Goal: Task Accomplishment & Management: Use online tool/utility

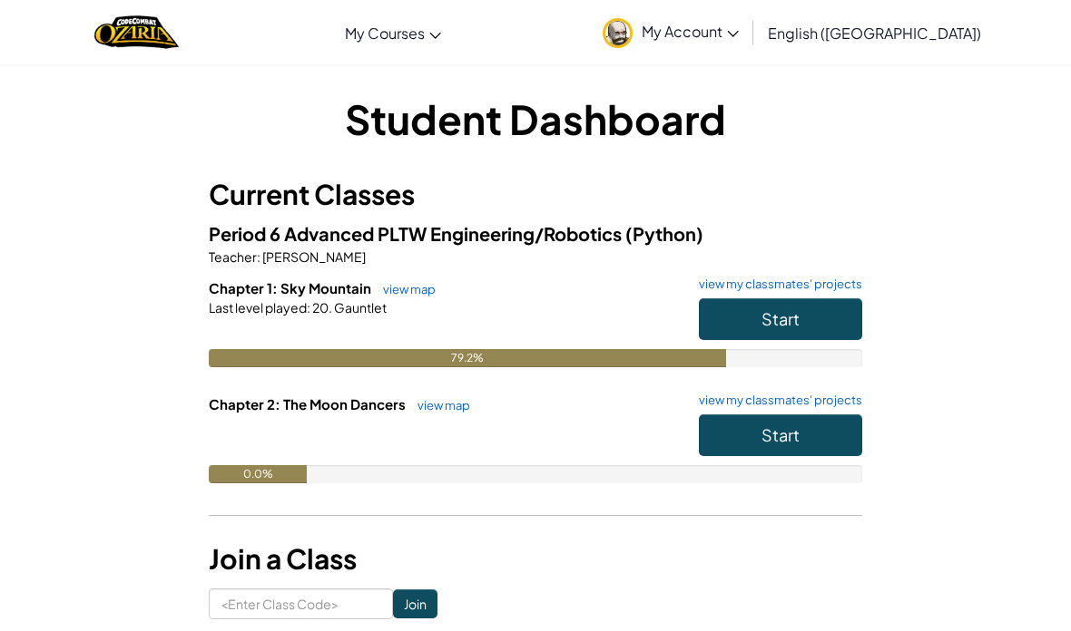
click at [805, 299] on button "Start" at bounding box center [780, 319] width 163 height 42
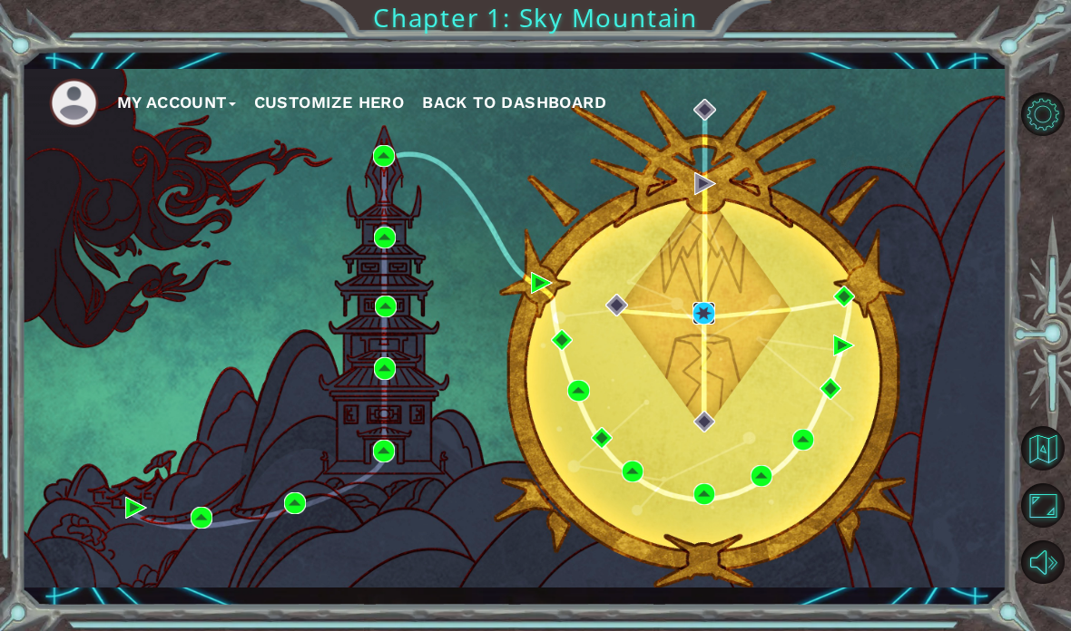
click at [714, 303] on img at bounding box center [703, 313] width 22 height 22
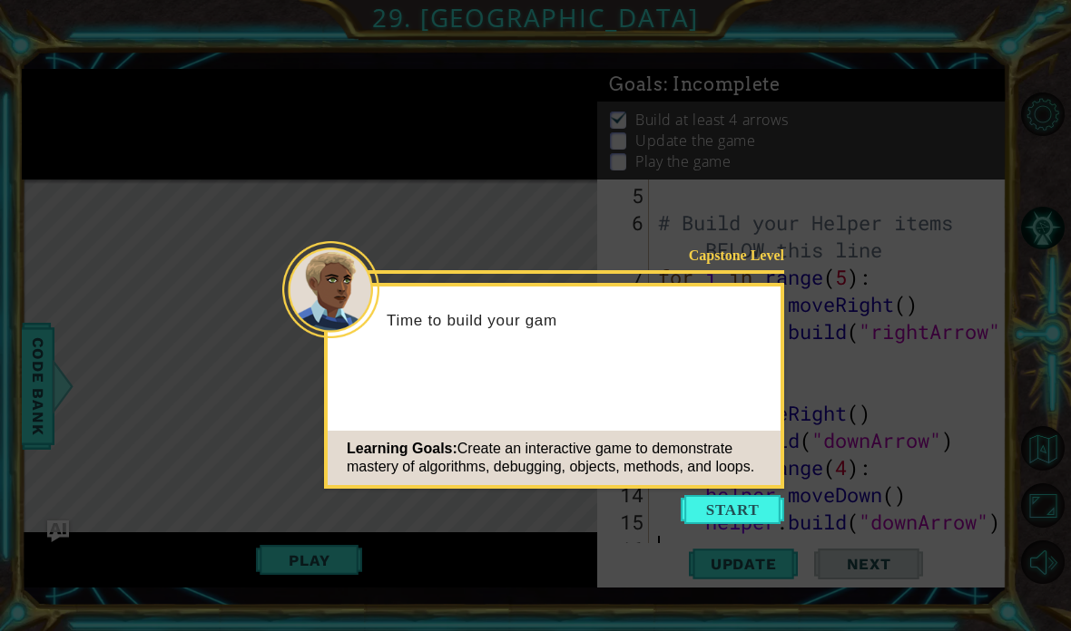
scroll to position [163, 0]
click at [737, 500] on button "Start" at bounding box center [731, 509] width 103 height 29
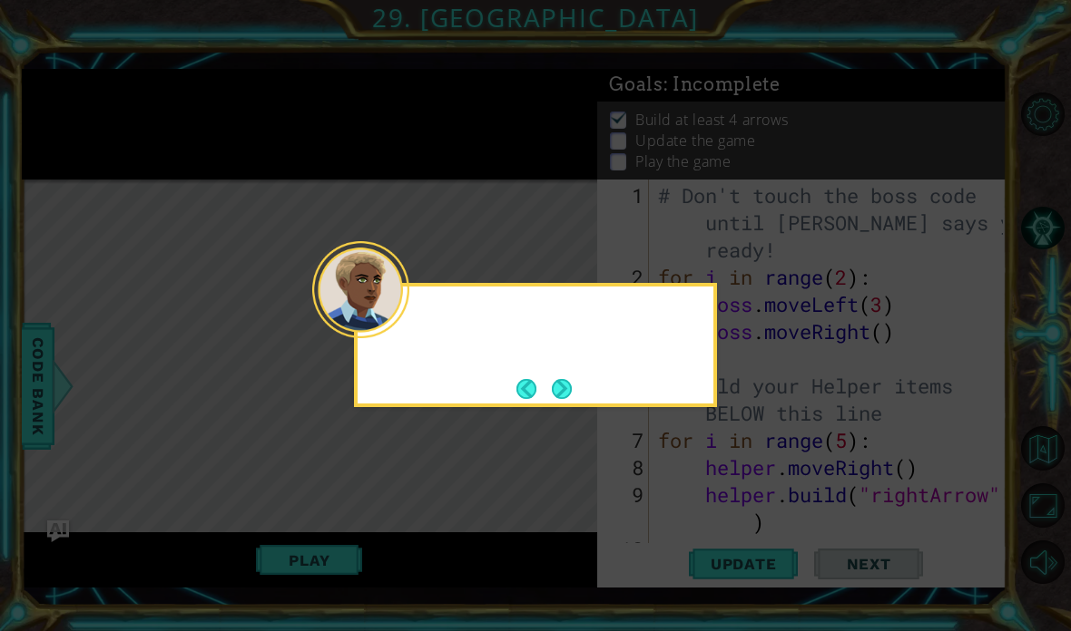
scroll to position [0, 0]
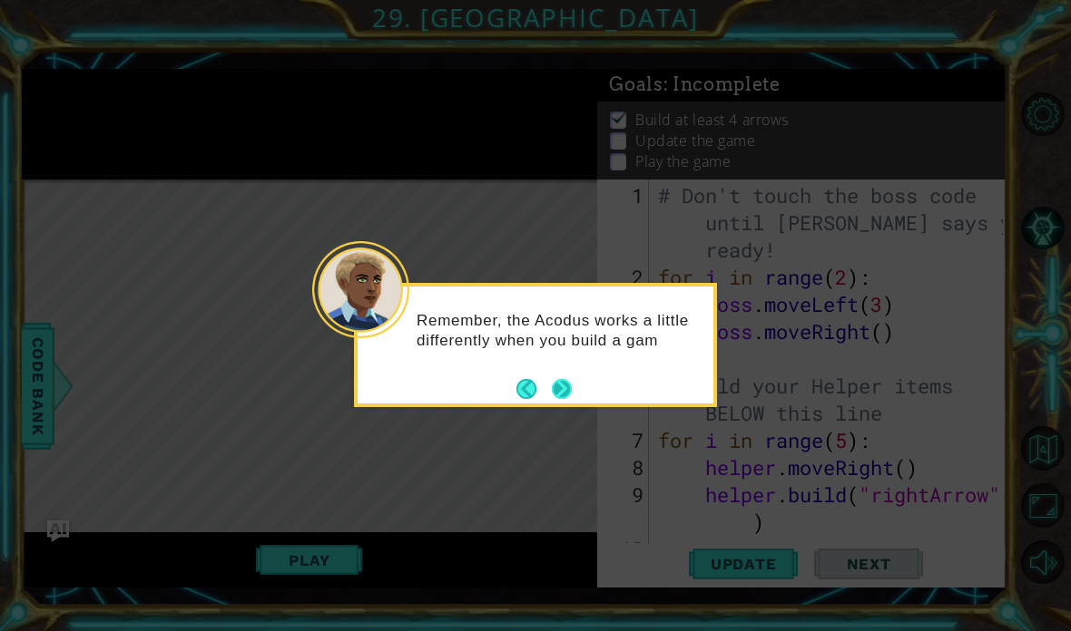
click at [568, 386] on button "Next" at bounding box center [562, 389] width 20 height 20
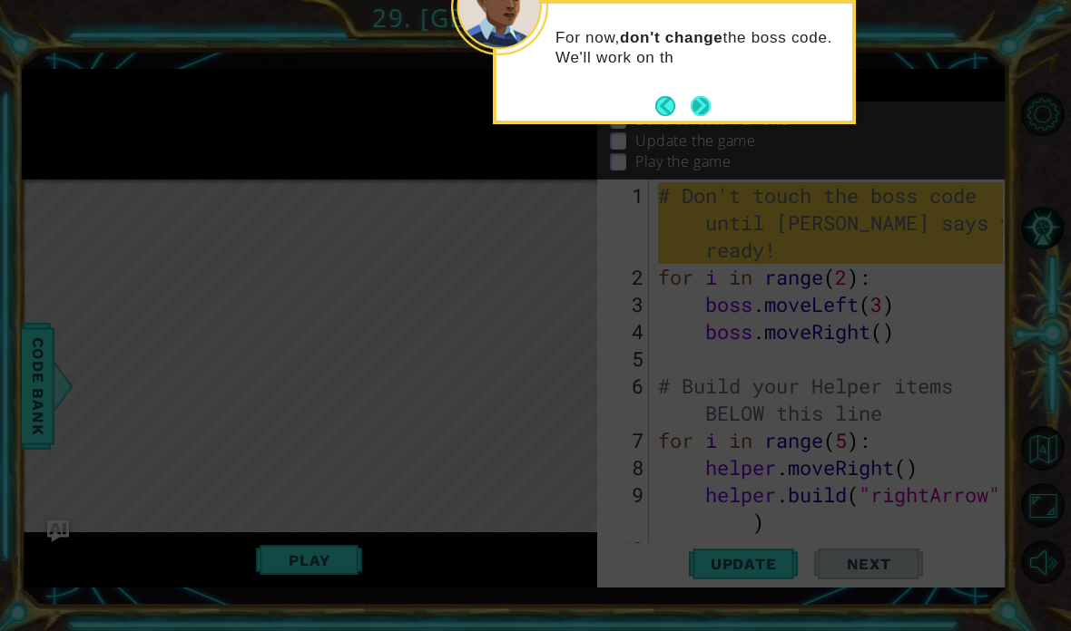
click at [707, 105] on button "Next" at bounding box center [700, 106] width 20 height 20
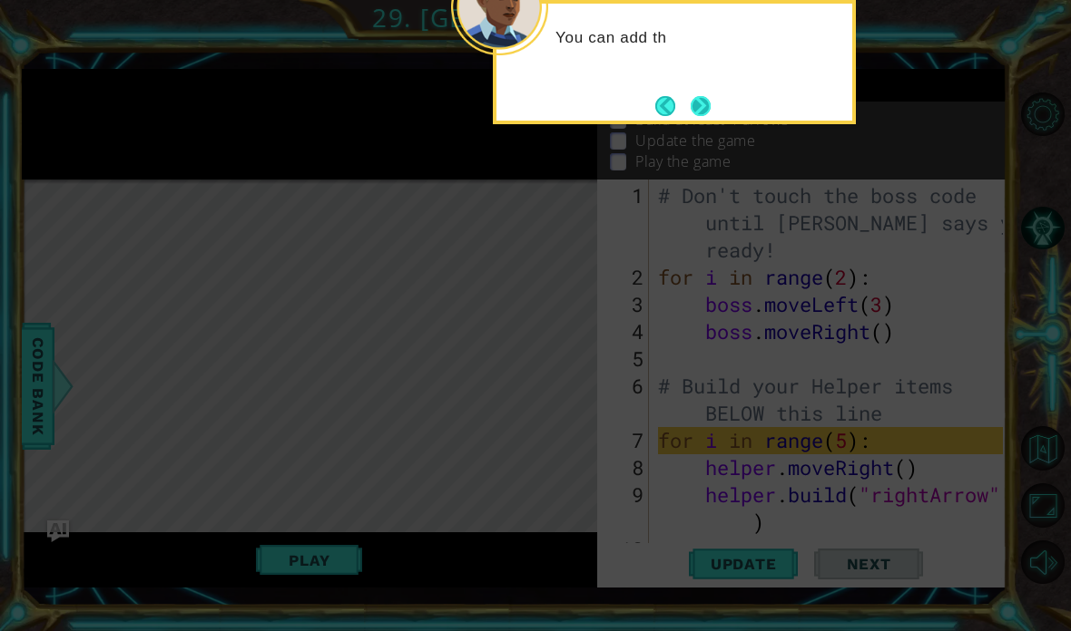
click at [711, 112] on button "Next" at bounding box center [700, 105] width 23 height 23
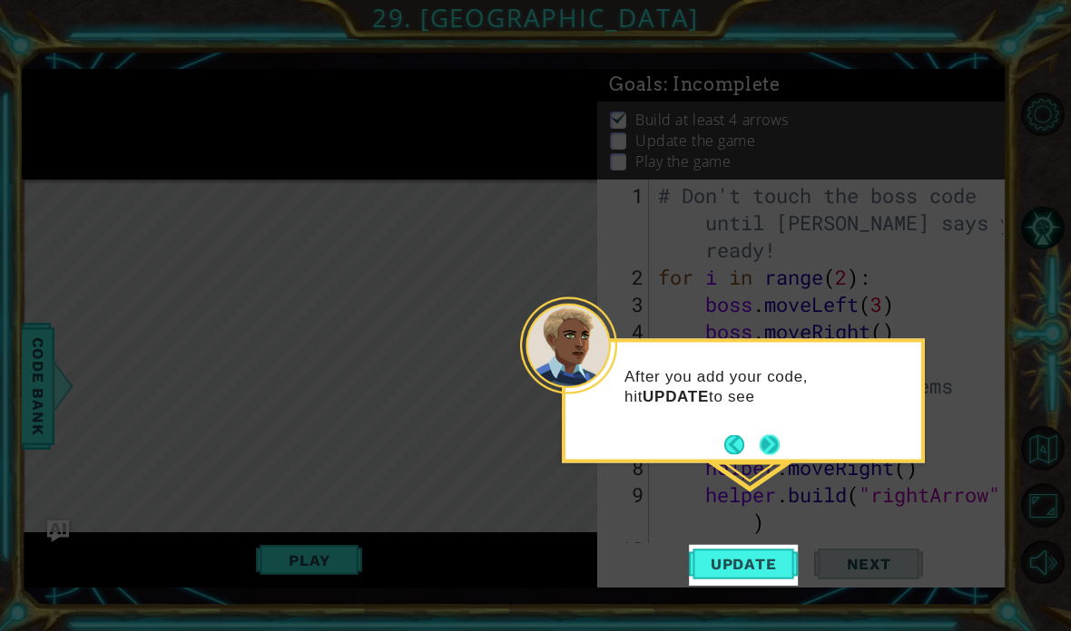
click at [774, 437] on button "Next" at bounding box center [769, 445] width 21 height 21
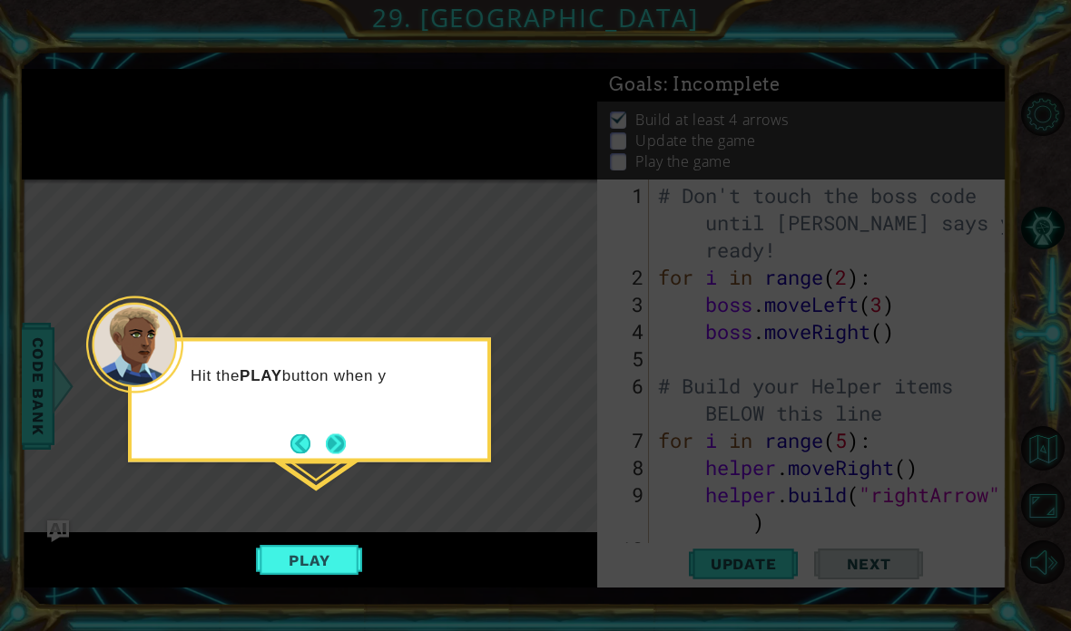
click at [348, 442] on button "Next" at bounding box center [336, 444] width 26 height 26
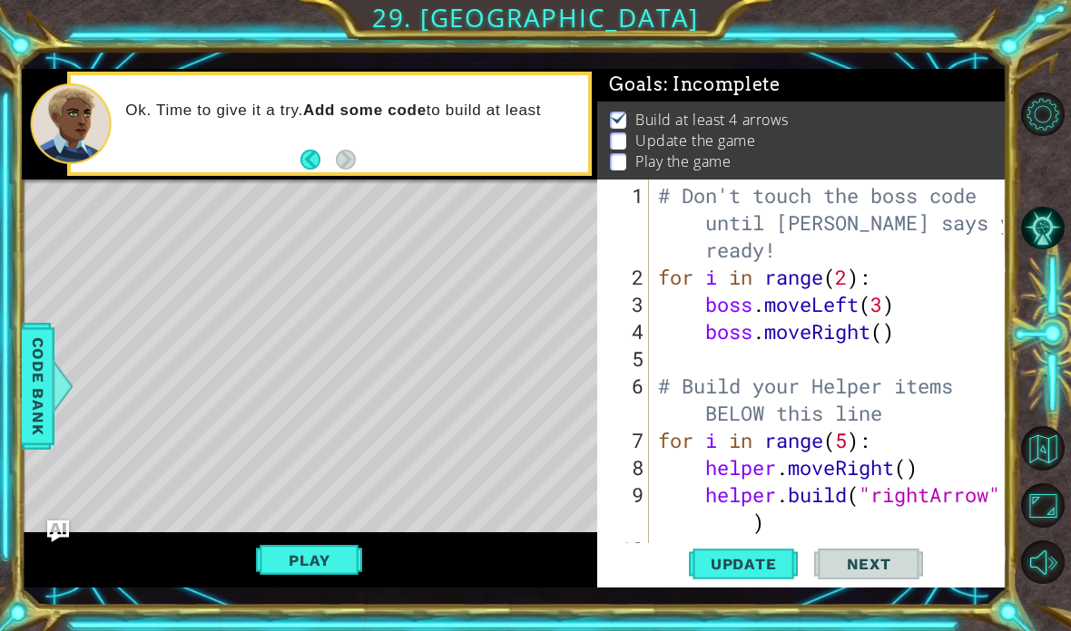
click at [1031, 324] on div at bounding box center [1046, 338] width 48 height 164
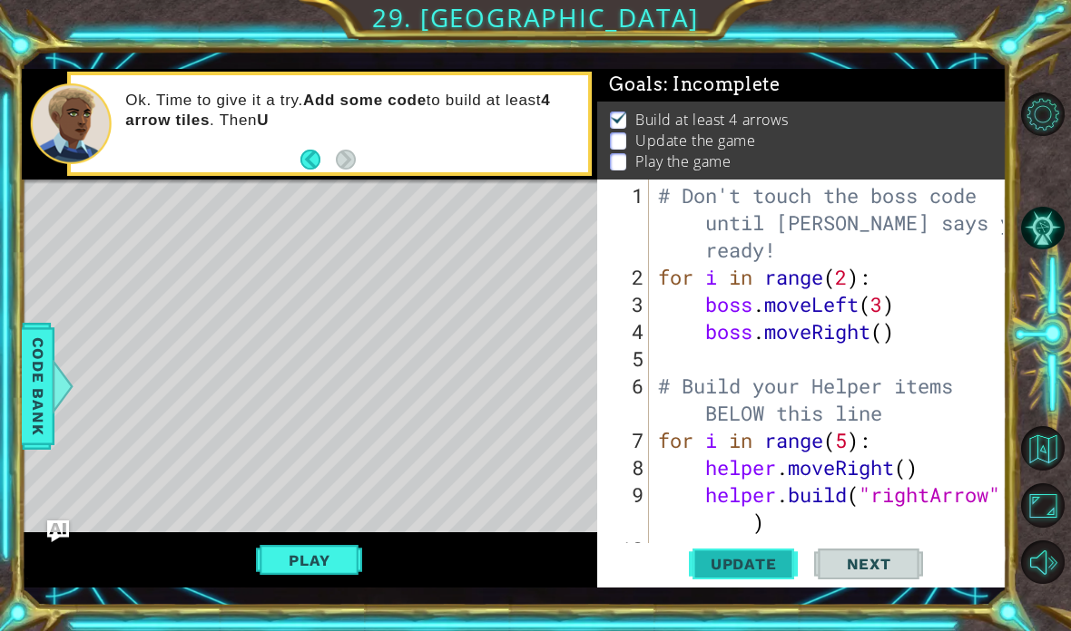
click at [746, 551] on button "Update" at bounding box center [743, 563] width 109 height 41
click at [1000, 271] on div at bounding box center [993, 452] width 18 height 544
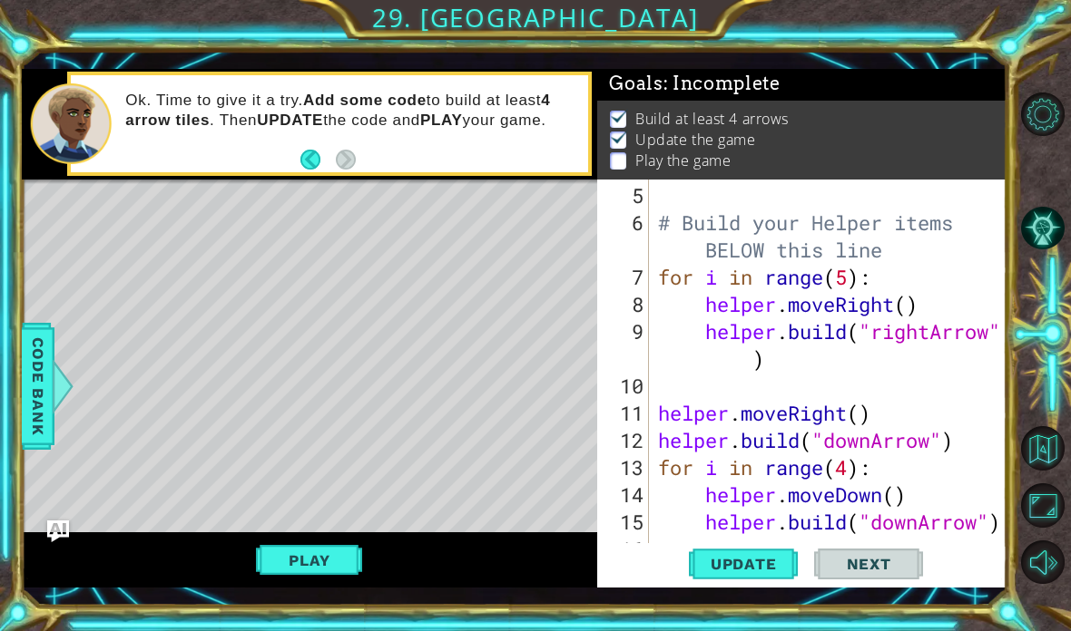
scroll to position [163, 0]
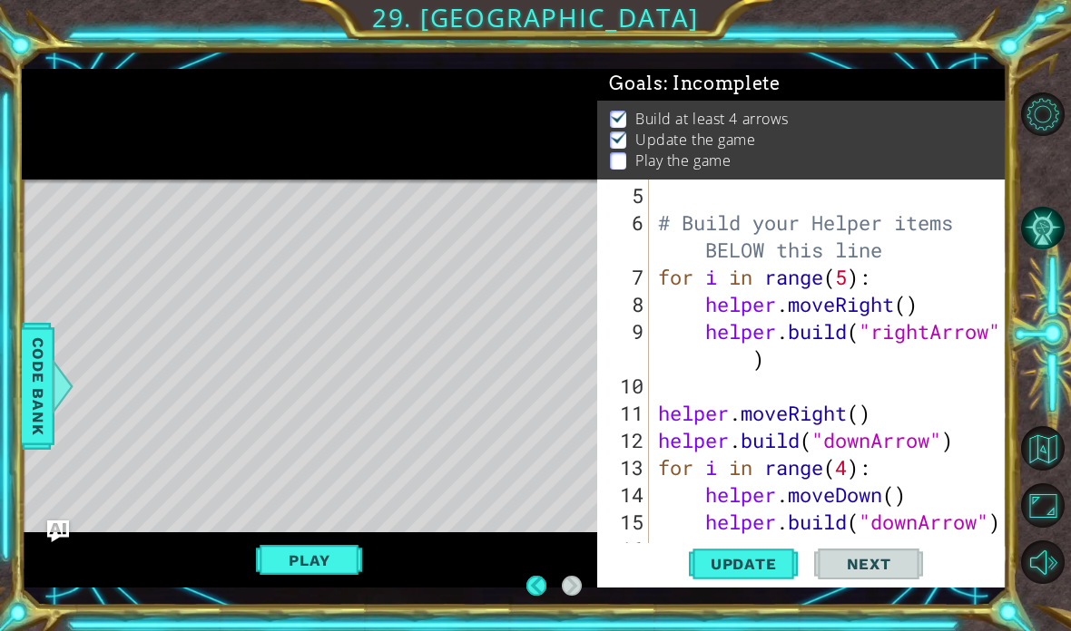
click at [1038, 250] on button "AI Hint" at bounding box center [1043, 228] width 44 height 44
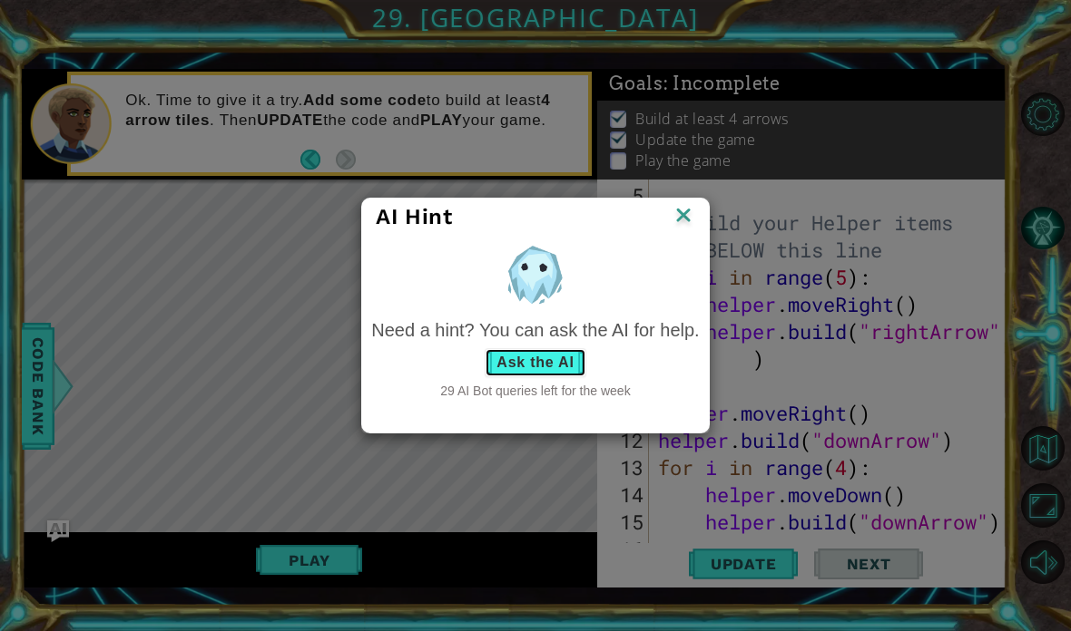
scroll to position [0, 0]
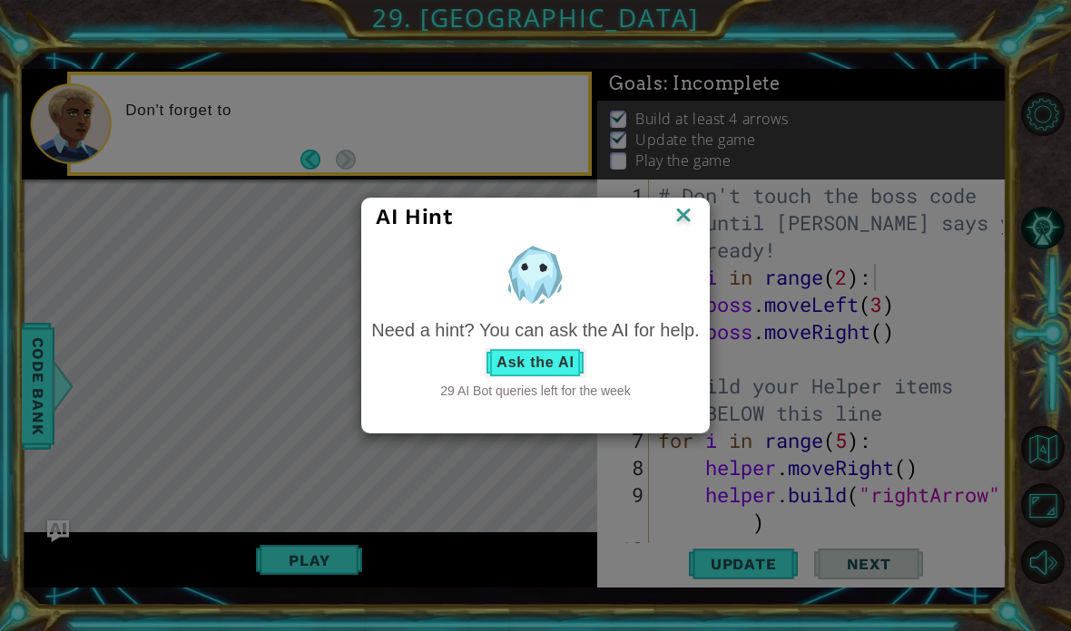
click at [547, 348] on button "Ask the AI" at bounding box center [534, 362] width 101 height 29
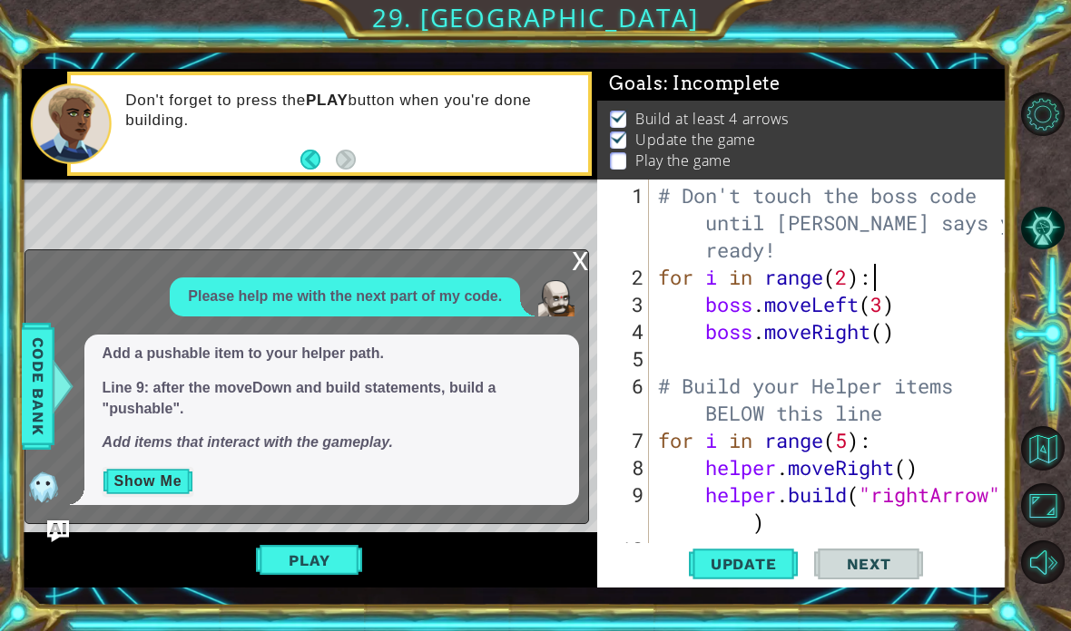
click at [151, 472] on button "Show Me" at bounding box center [149, 481] width 92 height 29
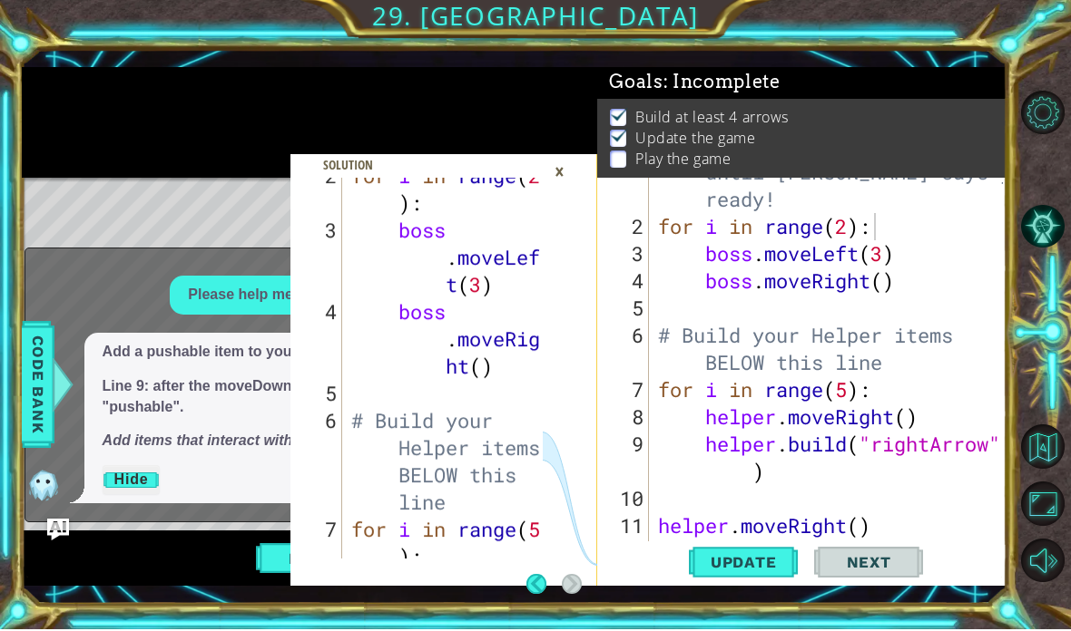
scroll to position [163, 0]
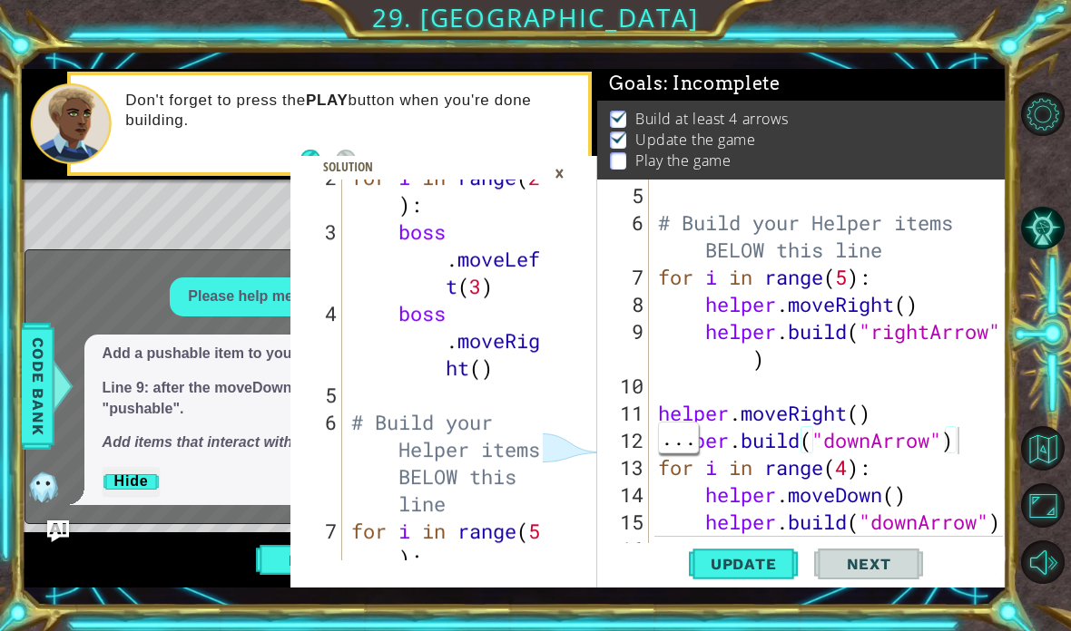
click at [968, 434] on div "# Build your Helper items BELOW this line for i in range ( 5 ) : helper . moveR…" at bounding box center [832, 399] width 357 height 435
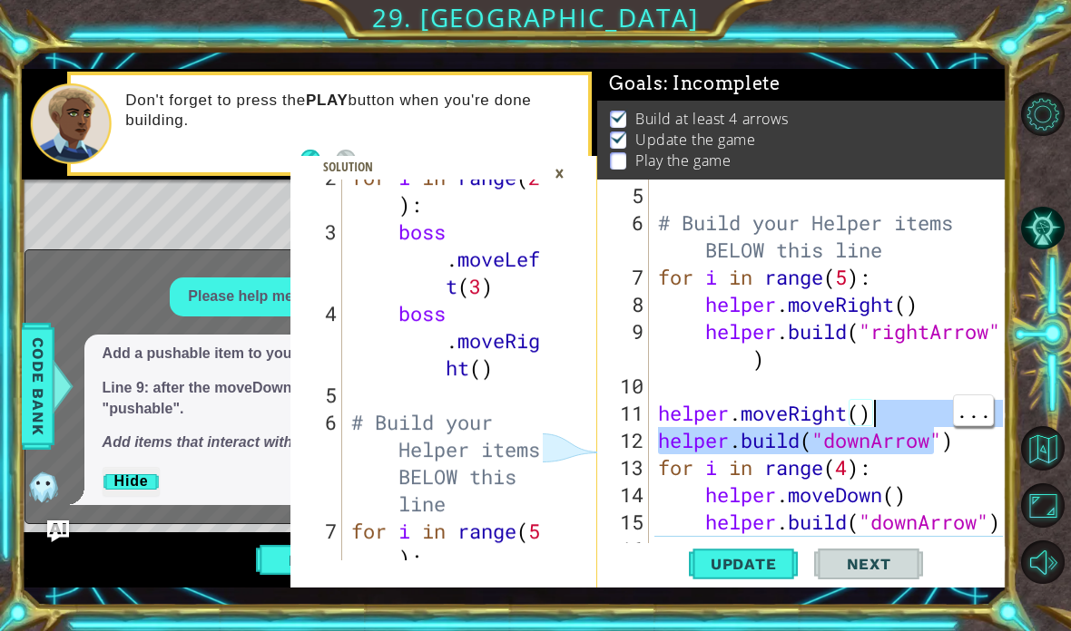
click at [972, 449] on div "# Build your Helper items BELOW this line for i in range ( 5 ) : helper . moveR…" at bounding box center [832, 399] width 357 height 435
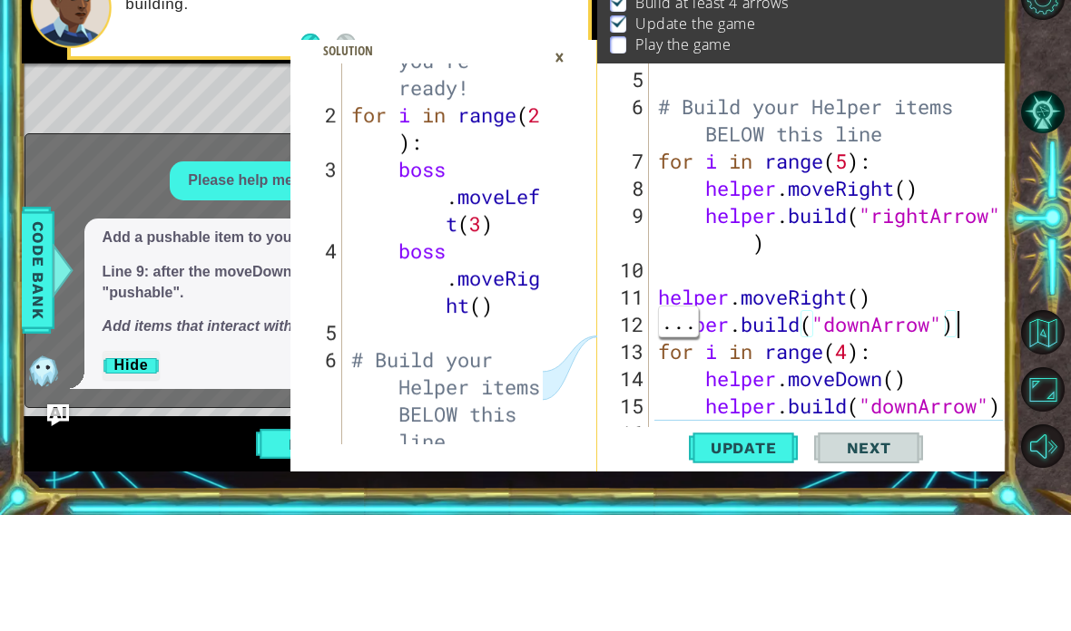
scroll to position [126, 0]
